Goal: Communication & Community: Participate in discussion

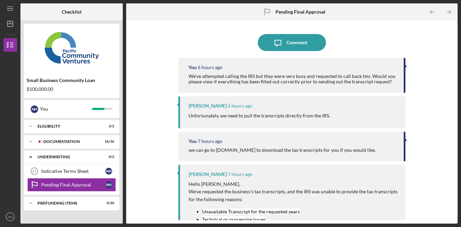
click at [412, 106] on div "Icon/Message Comment You 6 hours ago We've attempted calling the IRS but they w…" at bounding box center [291, 122] width 324 height 197
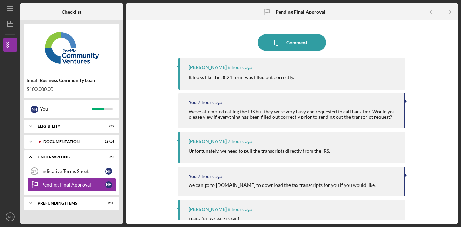
click at [388, 36] on div "Icon/Message Comment" at bounding box center [291, 42] width 227 height 17
click at [387, 36] on div "Icon/Message Comment" at bounding box center [291, 42] width 227 height 17
click at [431, 67] on div "Icon/Message Comment Alberto Enriquez 6 hours ago It looks like the 8821 form w…" at bounding box center [291, 122] width 324 height 197
